Goal: Answer question/provide support: Share knowledge or assist other users

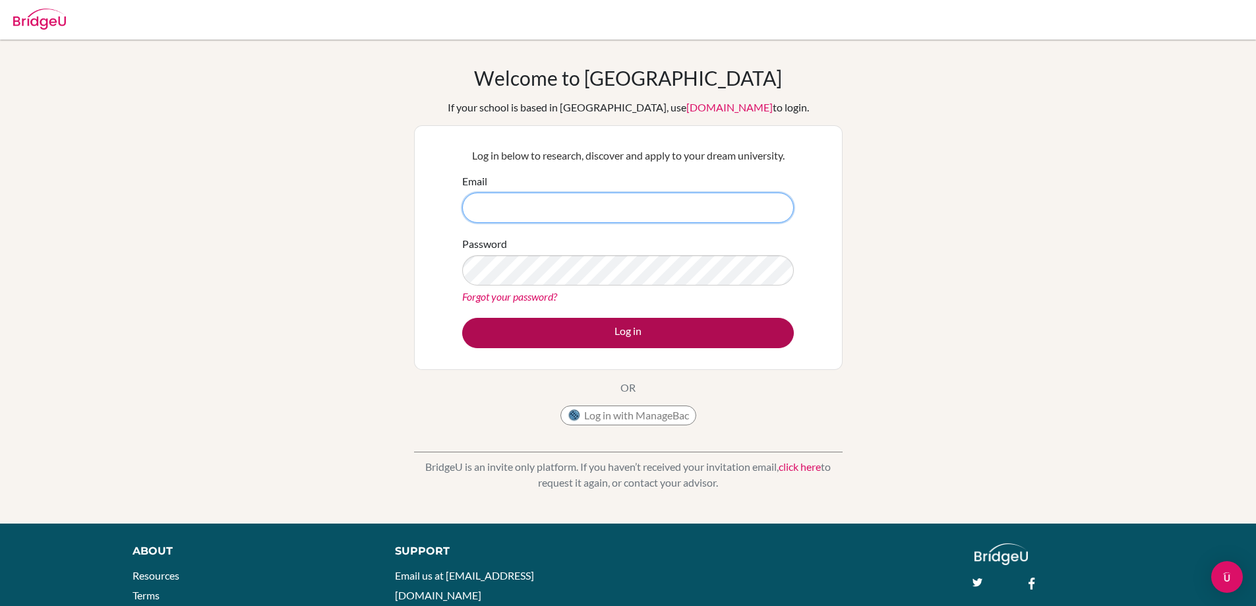
type input "mmcartney@jess.sch.ae"
click at [478, 324] on button "Log in" at bounding box center [628, 333] width 332 height 30
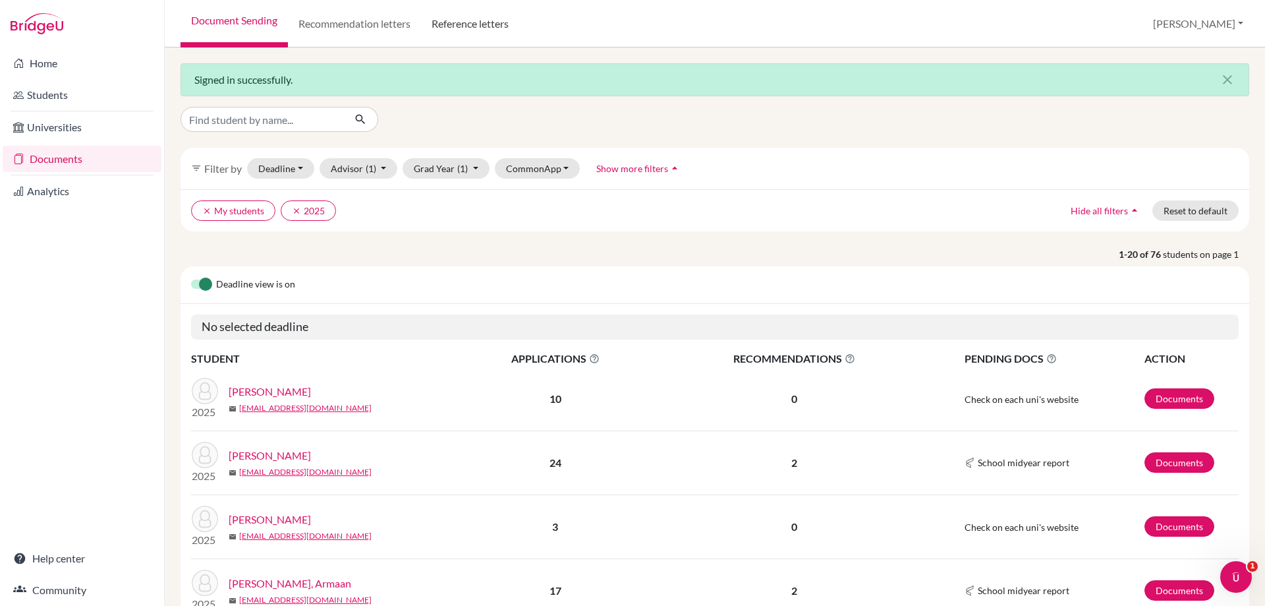
click at [464, 16] on link "Reference letters" at bounding box center [470, 23] width 98 height 47
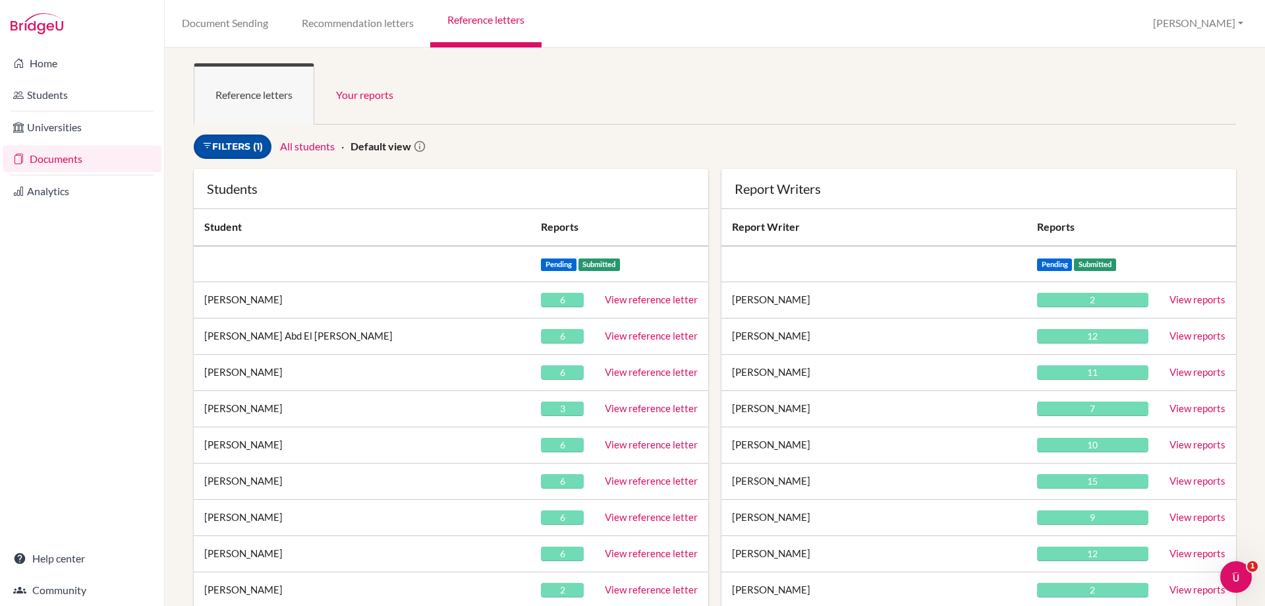
click at [237, 152] on link "Filters (1)" at bounding box center [233, 146] width 78 height 24
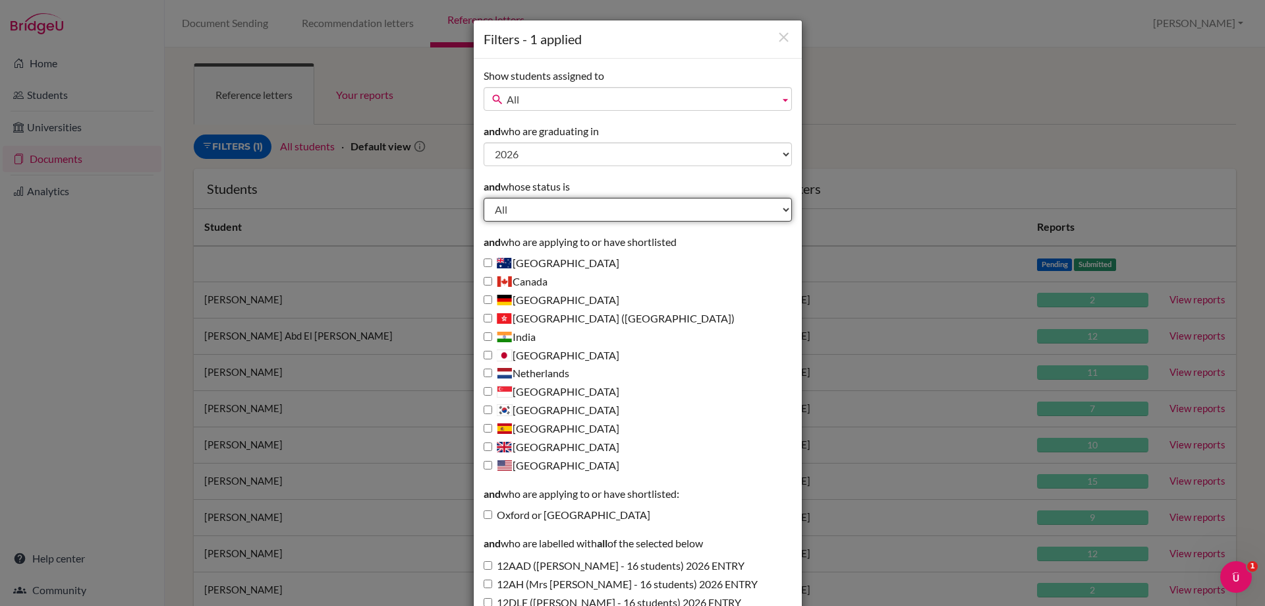
click at [533, 214] on select "All Behind schedule Inactive last week Inactive last month Inactive last 3 mont…" at bounding box center [638, 210] width 308 height 24
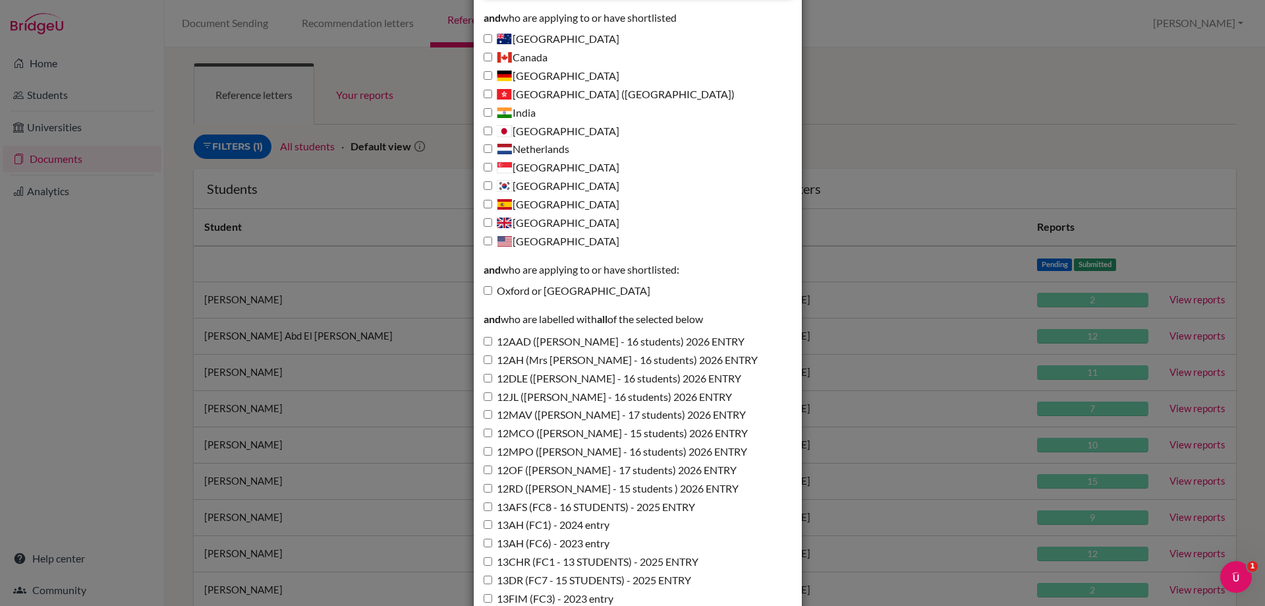
scroll to position [264, 0]
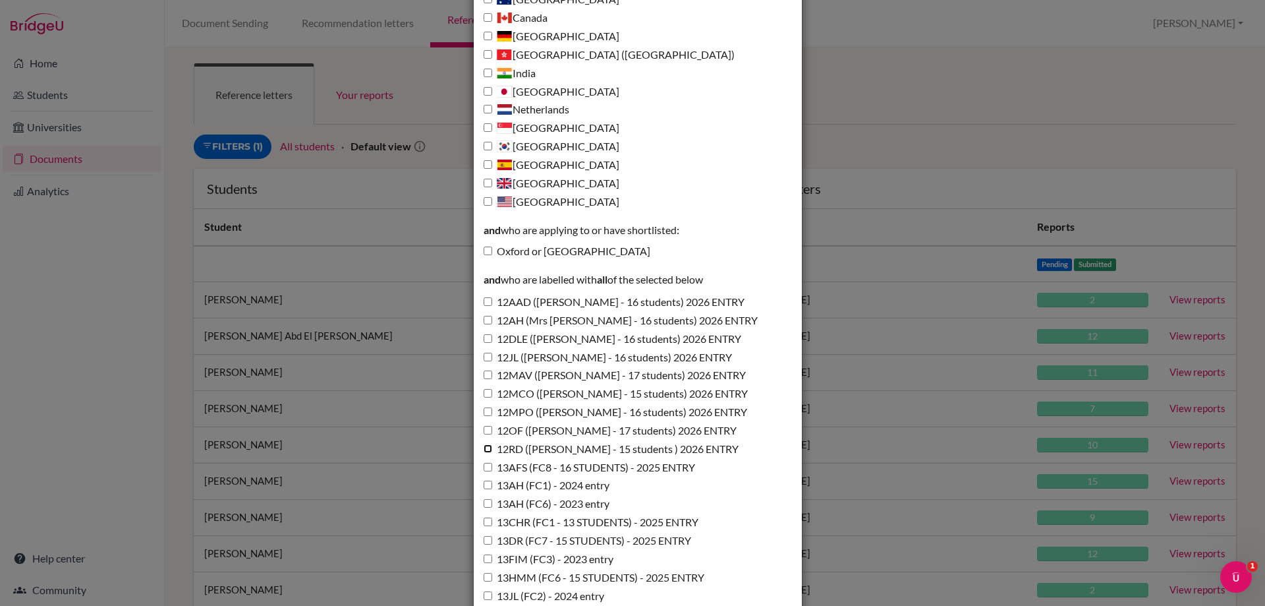
click at [484, 449] on input "12RD (Miss D'Annunzio - 15 students ) 2026 ENTRY" at bounding box center [488, 448] width 9 height 9
checkbox input "true"
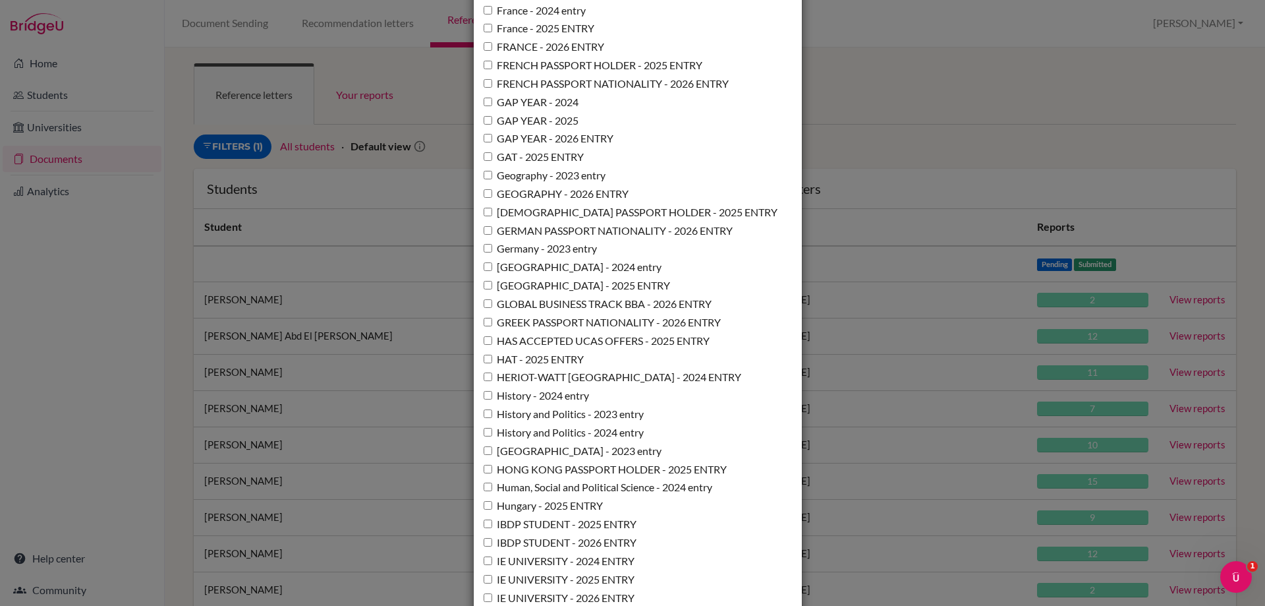
scroll to position [9566, 0]
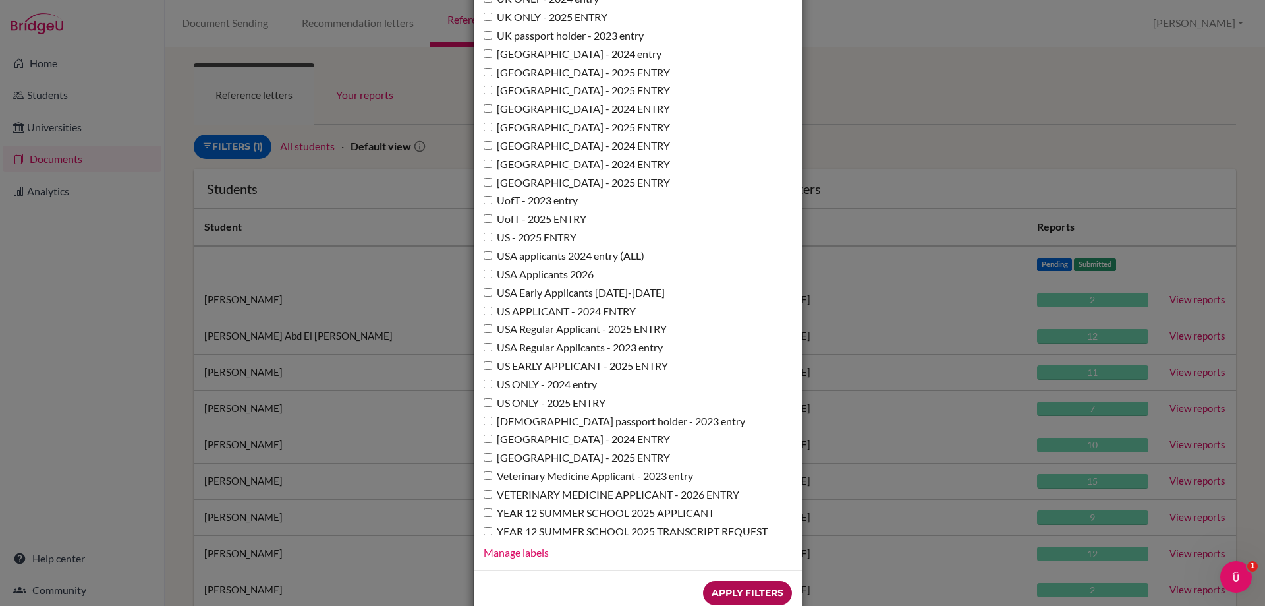
click at [728, 581] on input "Apply Filters" at bounding box center [747, 593] width 89 height 24
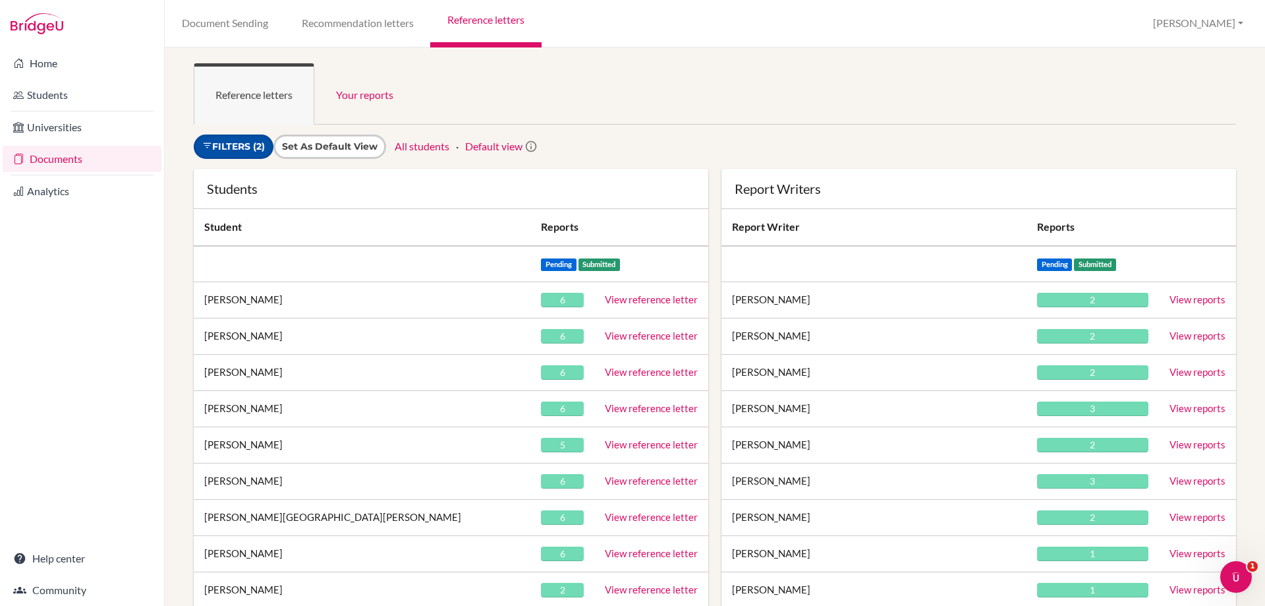
click at [241, 155] on link "Filters (2)" at bounding box center [234, 146] width 80 height 24
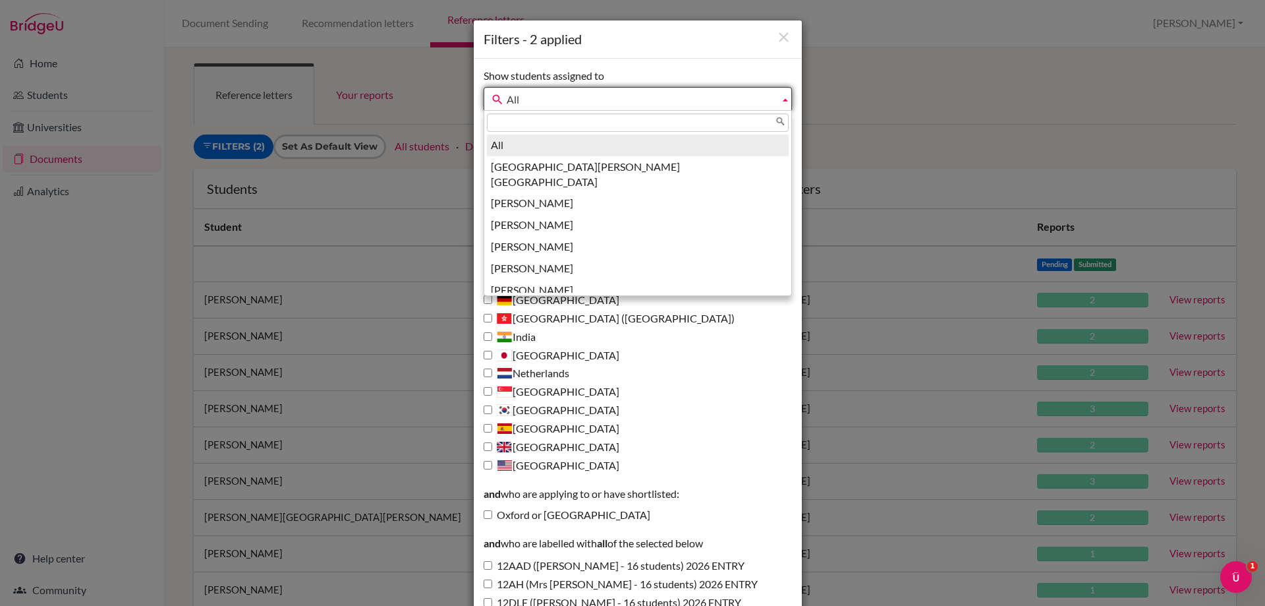
click at [507, 95] on span "All" at bounding box center [641, 100] width 268 height 24
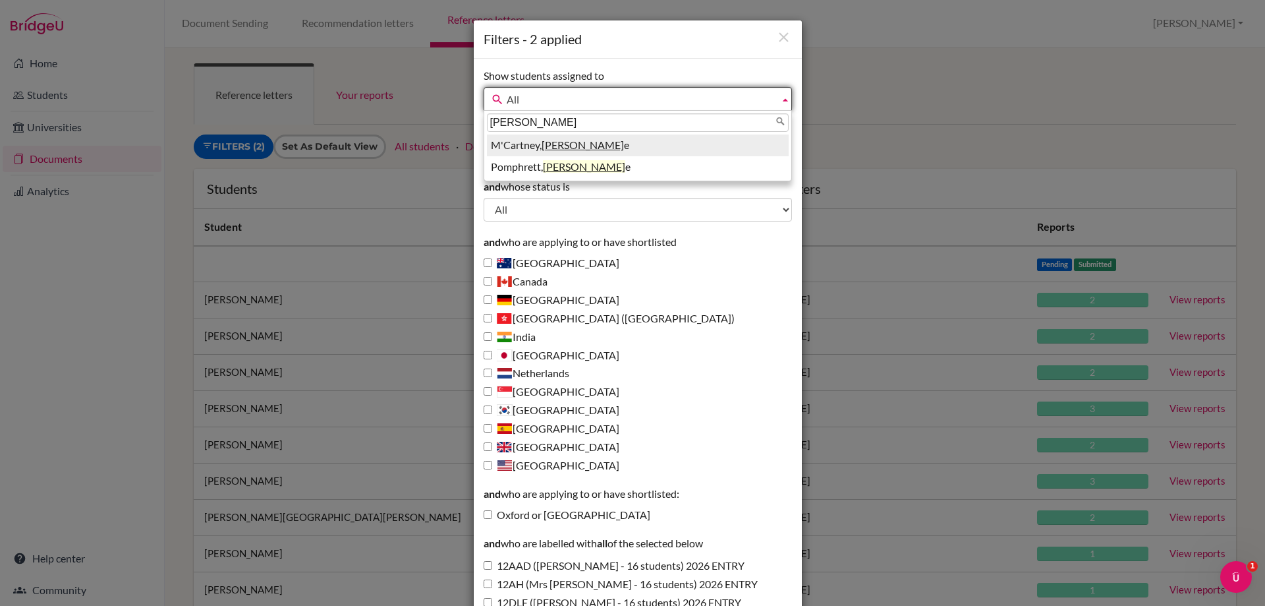
type input "michell"
click at [501, 144] on li "M'Cartney, Michell e" at bounding box center [638, 145] width 302 height 22
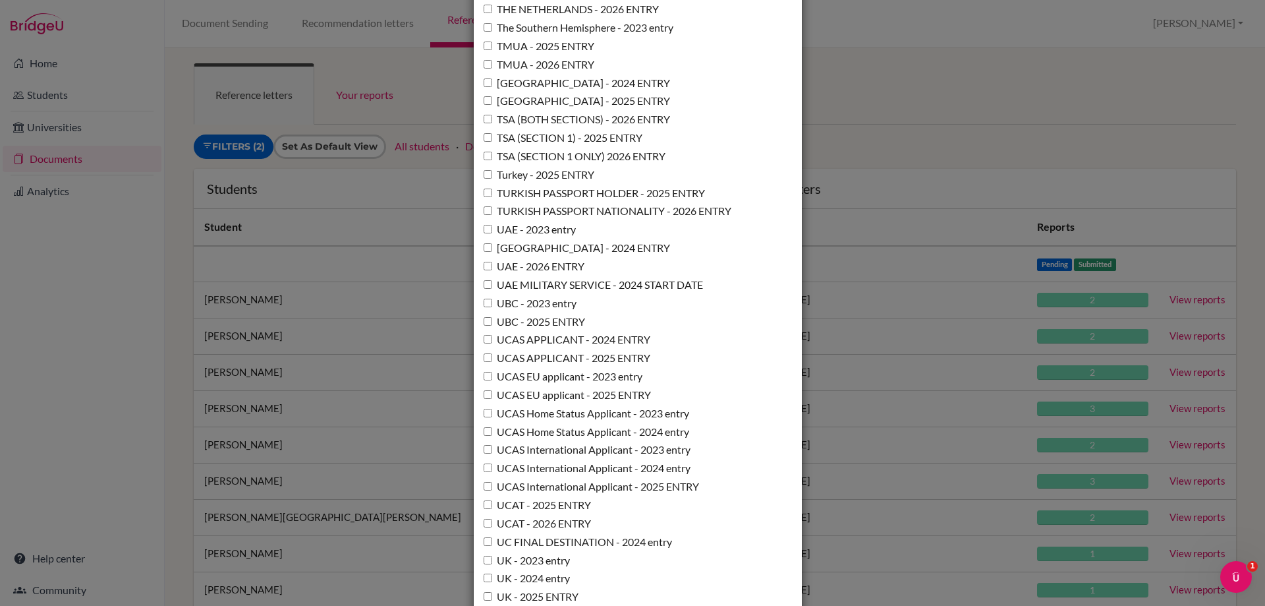
scroll to position [9566, 0]
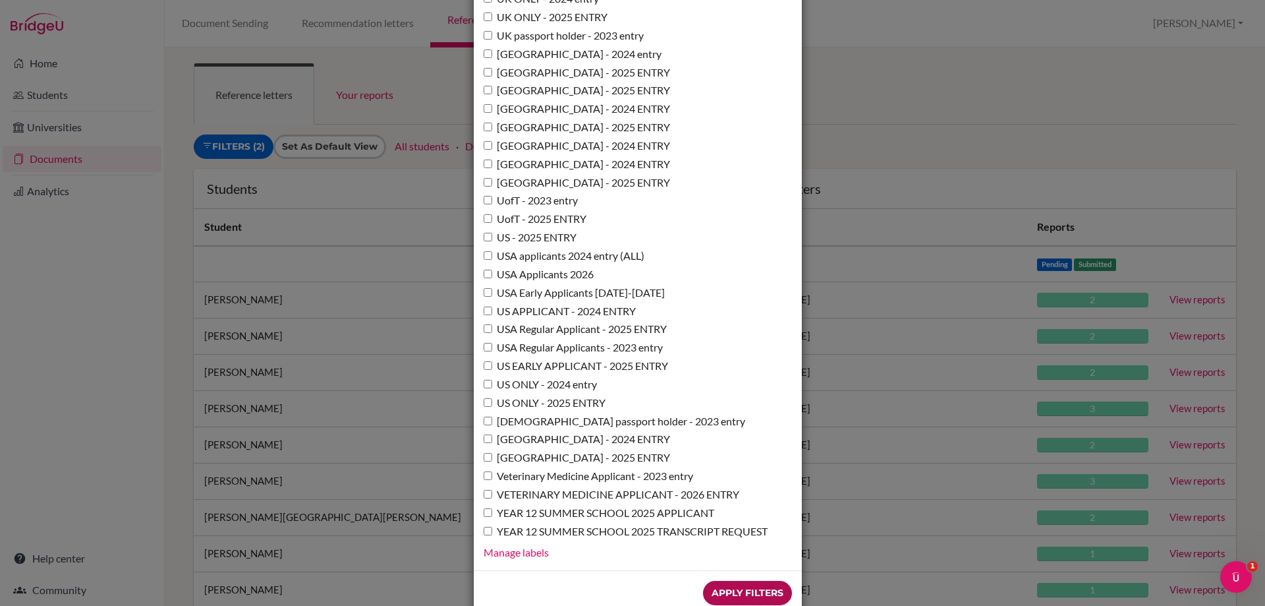
click at [729, 581] on input "Apply Filters" at bounding box center [747, 593] width 89 height 24
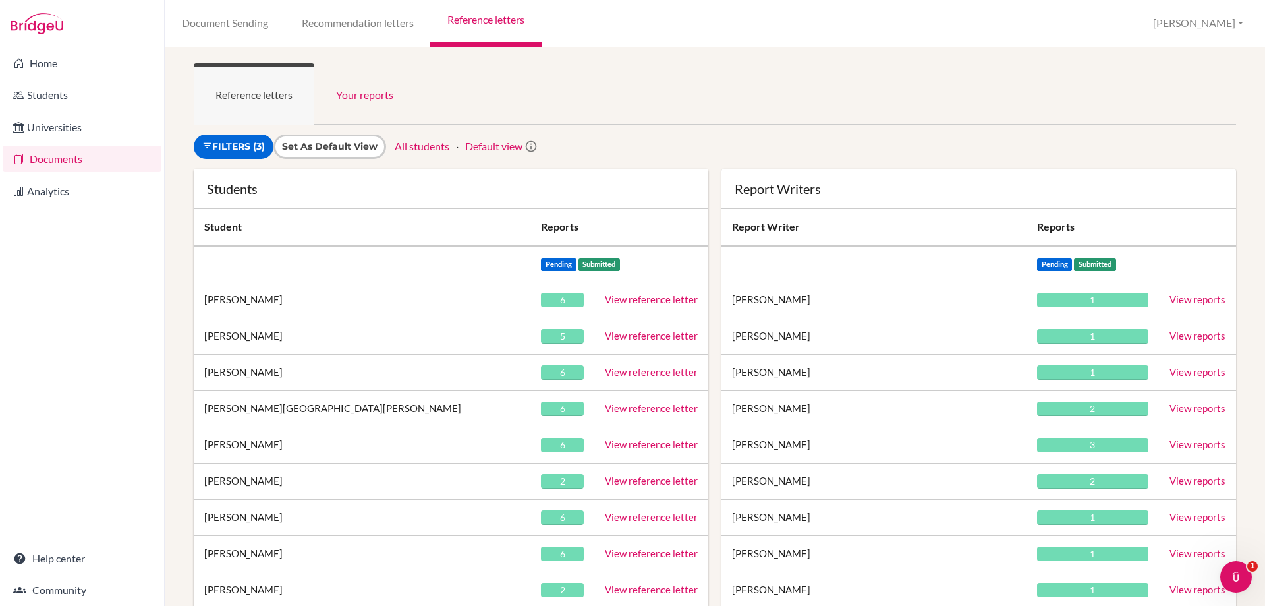
click at [626, 293] on td "View reference letter" at bounding box center [651, 300] width 114 height 36
click at [615, 299] on link "View reference letter" at bounding box center [651, 299] width 93 height 12
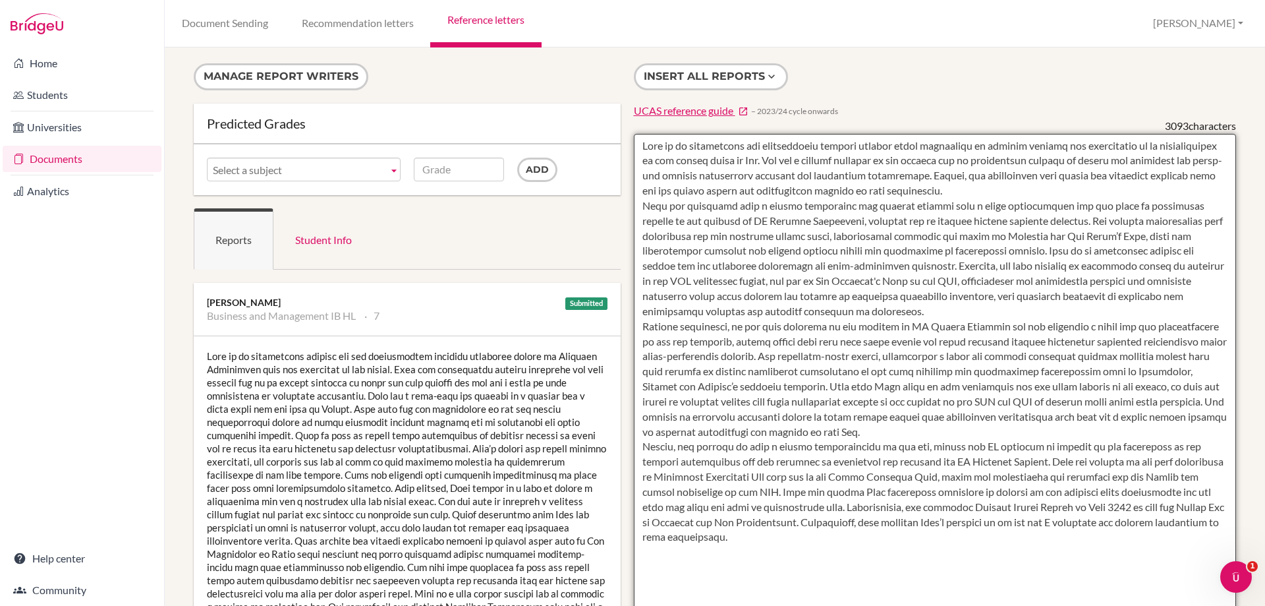
drag, startPoint x: 638, startPoint y: 148, endPoint x: 810, endPoint y: 536, distance: 425.2
click at [810, 536] on textarea "To enrich screen reader interactions, please activate Accessibility in Grammarl…" at bounding box center [935, 515] width 603 height 762
click at [928, 245] on textarea "To enrich screen reader interactions, please activate Accessibility in Grammarl…" at bounding box center [935, 515] width 603 height 762
click at [757, 339] on textarea "To enrich screen reader interactions, please activate Accessibility in Grammarl…" at bounding box center [935, 515] width 603 height 762
click at [768, 196] on textarea "To enrich screen reader interactions, please activate Accessibility in Grammarl…" at bounding box center [935, 515] width 603 height 762
